Goal: Task Accomplishment & Management: Use online tool/utility

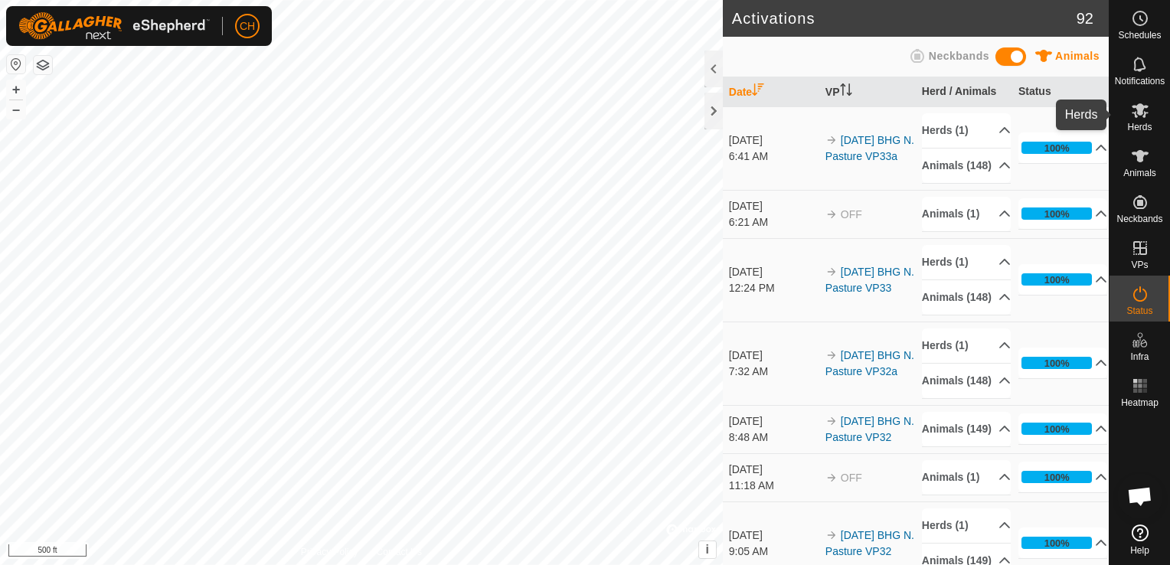
click at [1140, 107] on icon at bounding box center [1140, 110] width 17 height 15
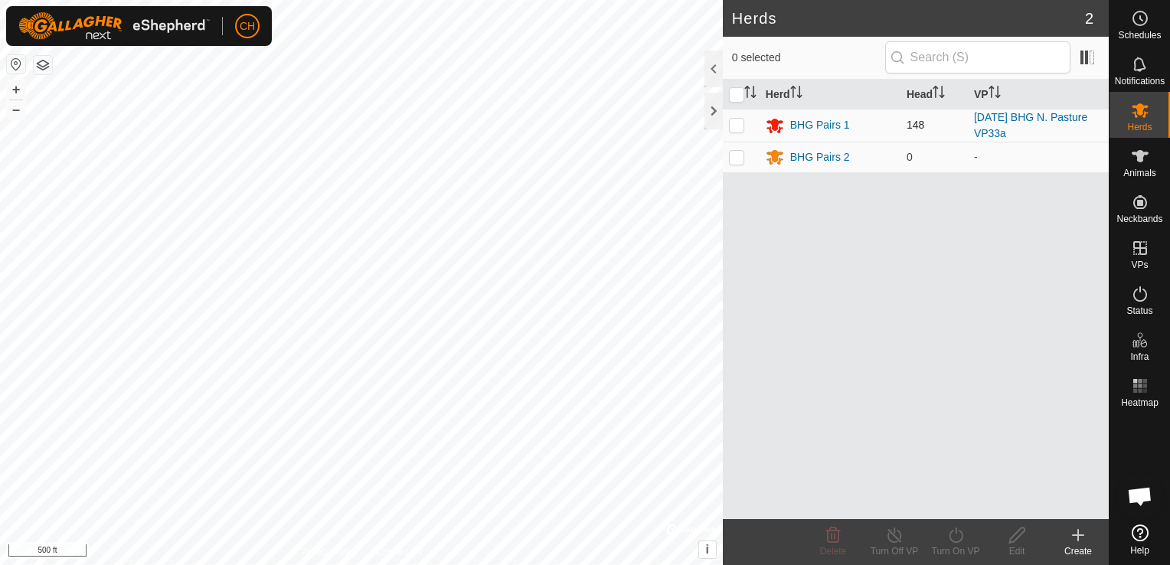
click at [732, 129] on p-checkbox at bounding box center [736, 125] width 15 height 12
checkbox input "true"
click at [953, 538] on icon at bounding box center [956, 535] width 19 height 18
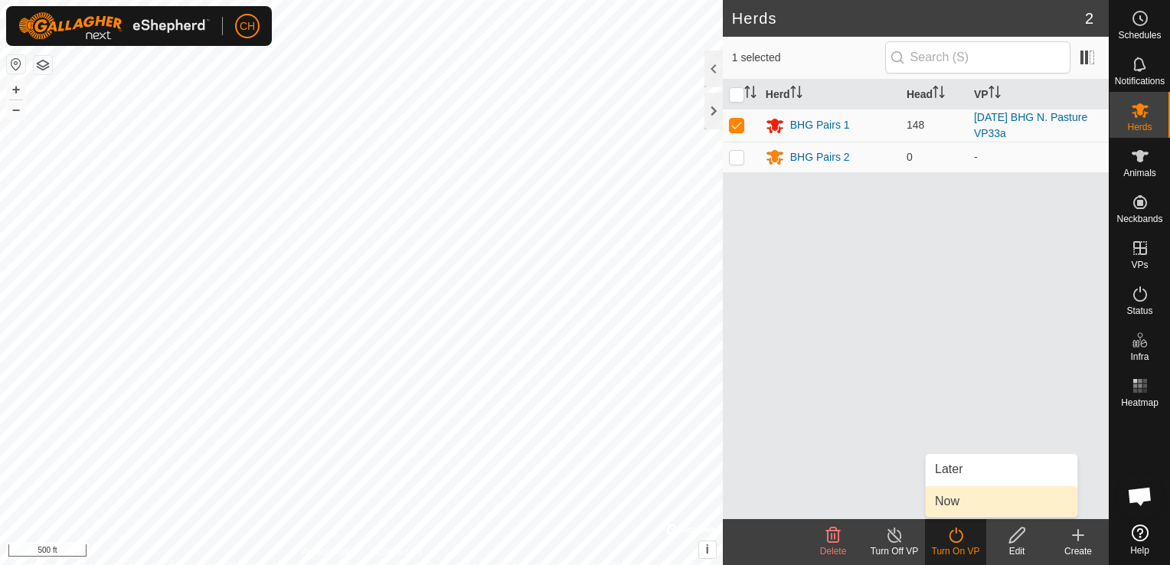
click at [960, 506] on link "Now" at bounding box center [1002, 501] width 152 height 31
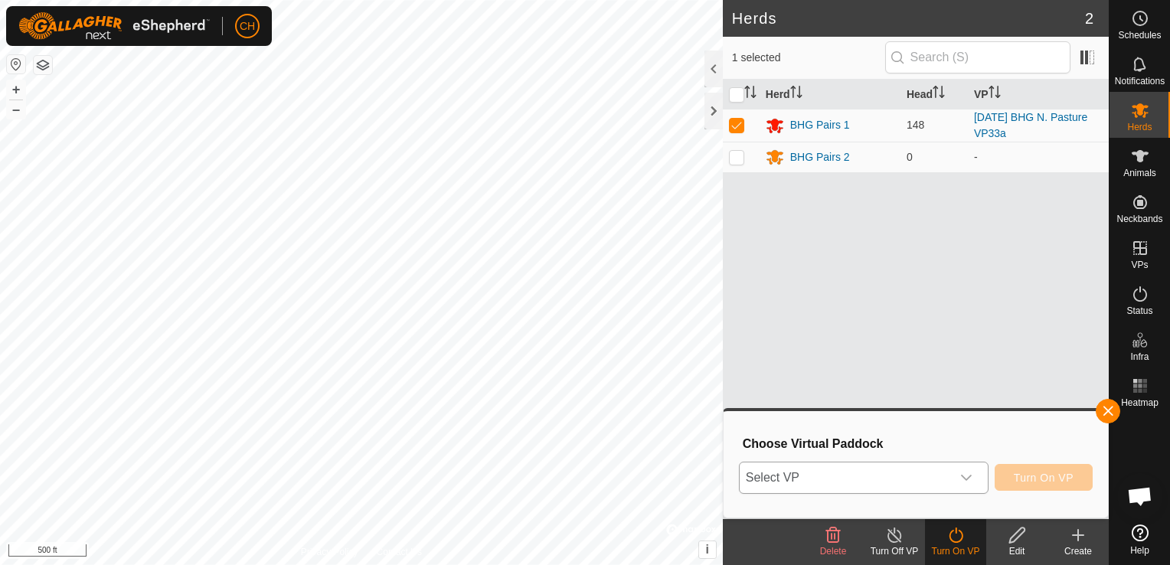
click at [970, 482] on icon "dropdown trigger" at bounding box center [966, 478] width 12 height 12
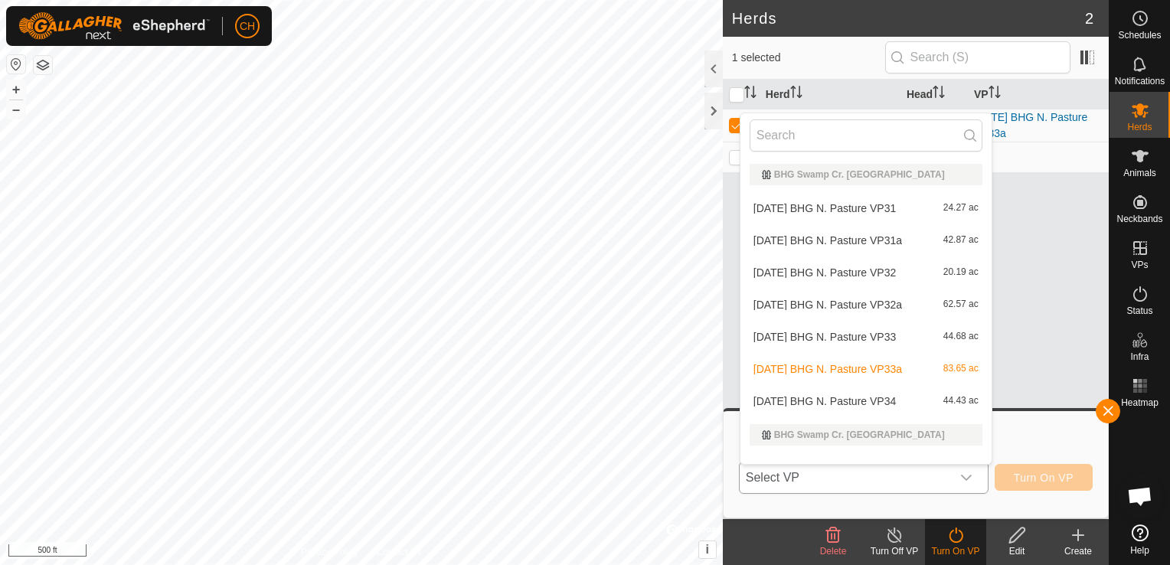
scroll to position [20, 0]
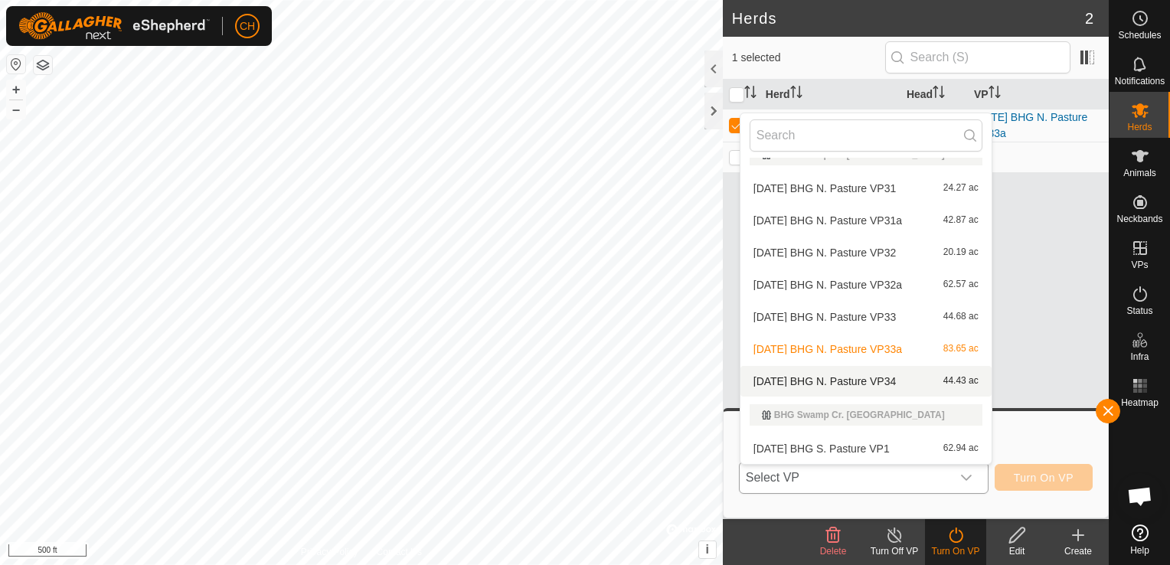
click at [910, 380] on li "[DATE] BHG N. Pasture VP34 44.43 ac" at bounding box center [866, 381] width 251 height 31
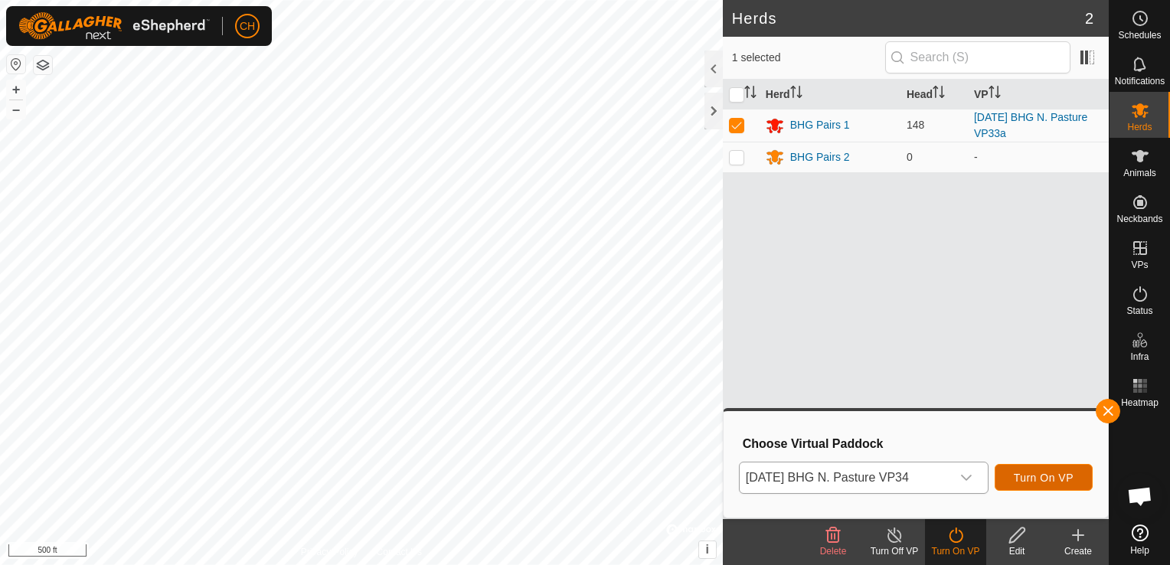
click at [1069, 479] on span "Turn On VP" at bounding box center [1044, 478] width 60 height 12
